Goal: Task Accomplishment & Management: Use online tool/utility

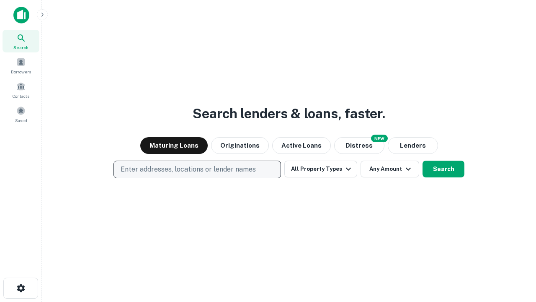
click at [197, 169] on p "Enter addresses, locations or lender names" at bounding box center [188, 169] width 135 height 10
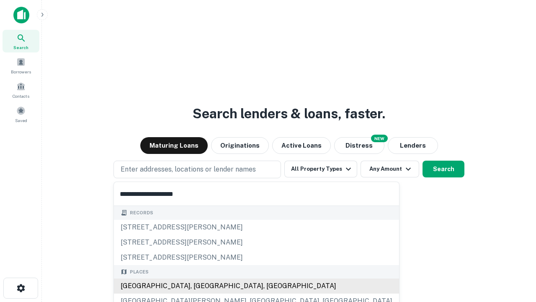
click at [200, 286] on div "[GEOGRAPHIC_DATA], [GEOGRAPHIC_DATA], [GEOGRAPHIC_DATA]" at bounding box center [256, 285] width 285 height 15
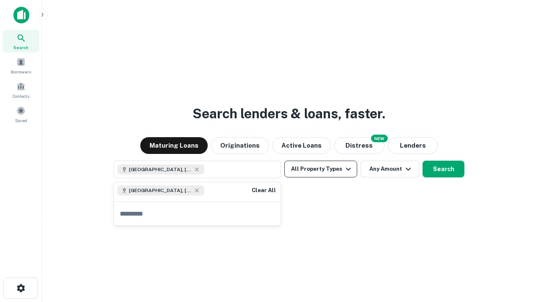
click at [321, 169] on button "All Property Types" at bounding box center [320, 168] width 73 height 17
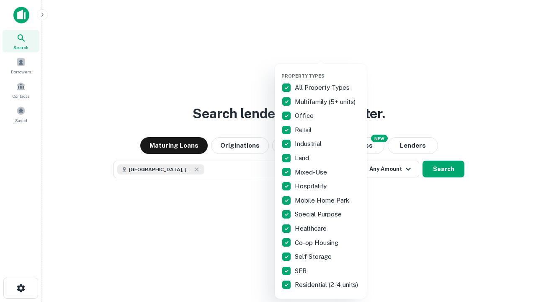
click at [328, 70] on button "button" at bounding box center [327, 70] width 92 height 0
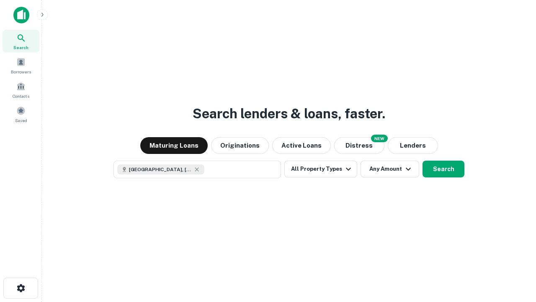
scroll to position [13, 0]
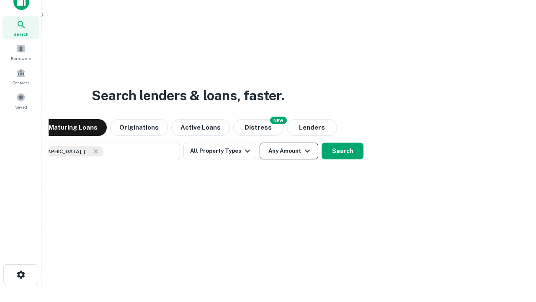
click at [260, 142] on button "Any Amount" at bounding box center [289, 150] width 59 height 17
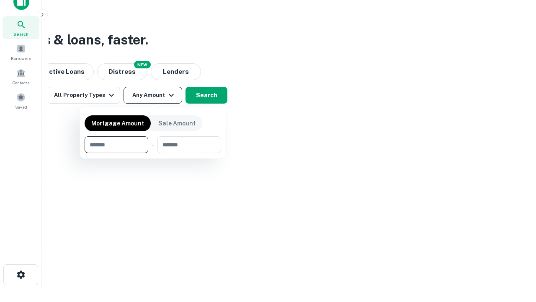
type input "*******"
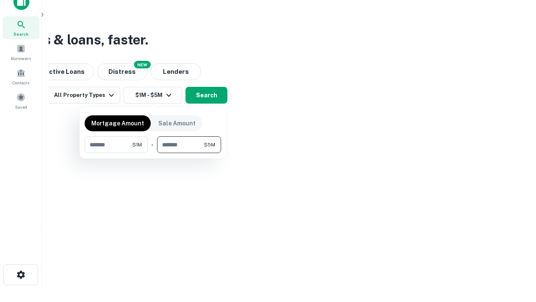
type input "*******"
click at [153, 153] on button "button" at bounding box center [153, 153] width 137 height 0
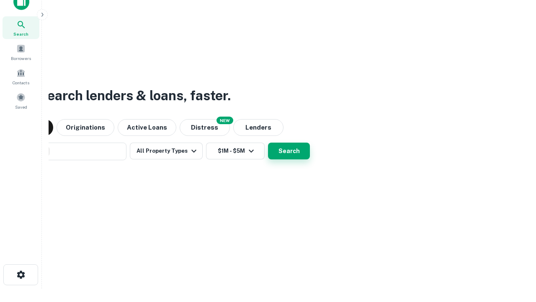
click at [268, 142] on button "Search" at bounding box center [289, 150] width 42 height 17
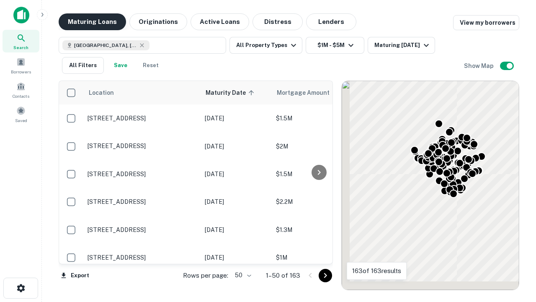
click at [92, 22] on button "Maturing Loans" at bounding box center [92, 21] width 67 height 17
